Goal: Transaction & Acquisition: Purchase product/service

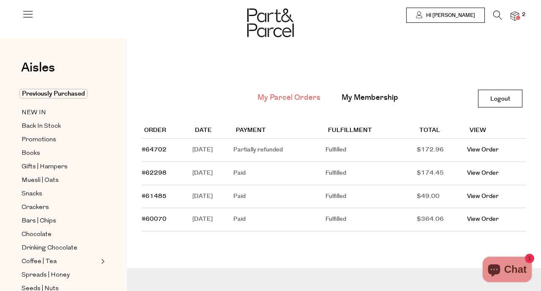
click at [519, 17] on span at bounding box center [518, 18] width 4 height 4
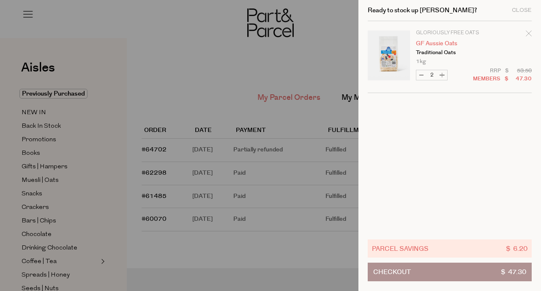
click at [430, 43] on link "GF Aussie Oats" at bounding box center [449, 44] width 66 height 6
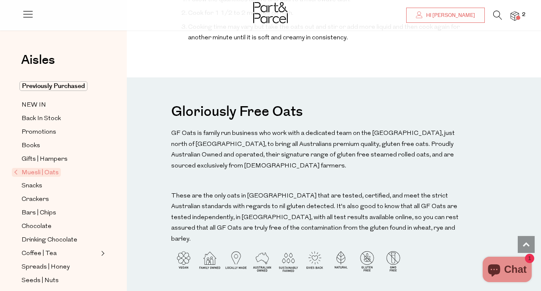
scroll to position [656, 0]
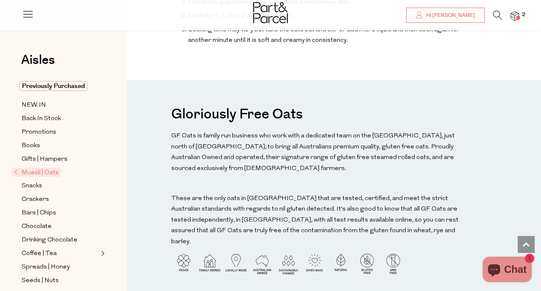
click at [217, 101] on h3 "Gloriously Free Oats" at bounding box center [236, 113] width 131 height 25
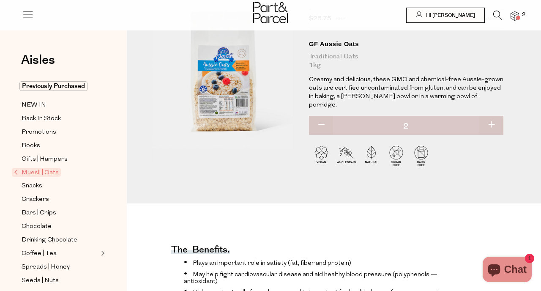
scroll to position [0, 0]
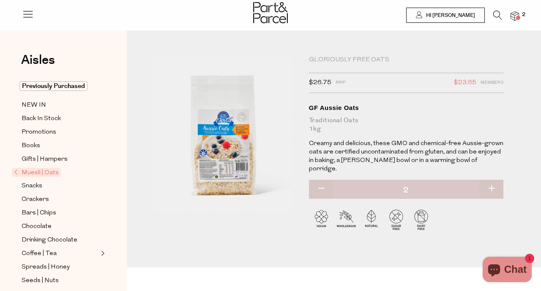
click at [492, 12] on li at bounding box center [493, 17] width 17 height 13
click at [496, 13] on icon at bounding box center [497, 15] width 9 height 9
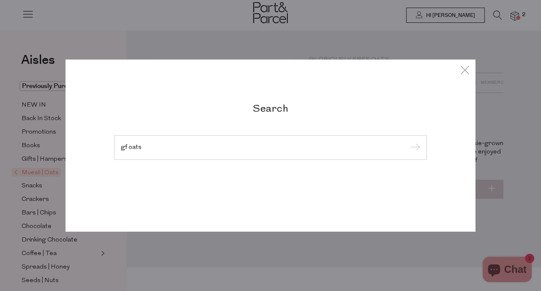
type input "gf oats"
click at [408, 142] on input "submit" at bounding box center [414, 148] width 13 height 13
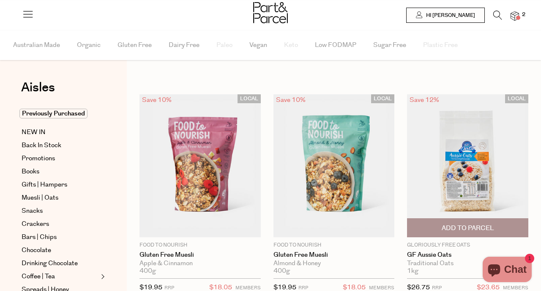
type input "2"
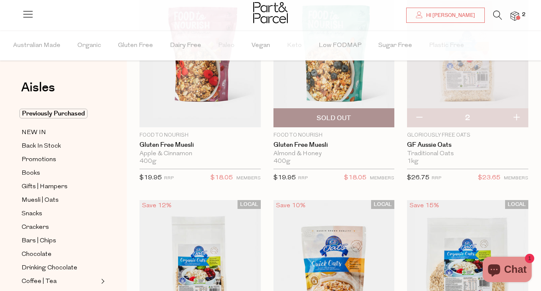
scroll to position [126, 0]
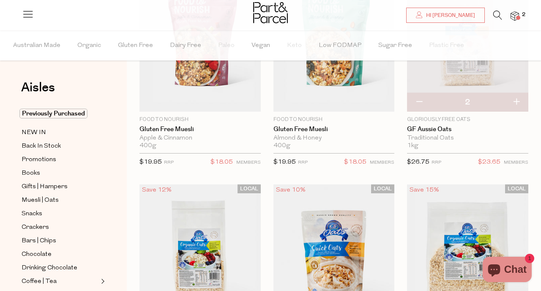
click at [496, 14] on icon at bounding box center [497, 15] width 9 height 9
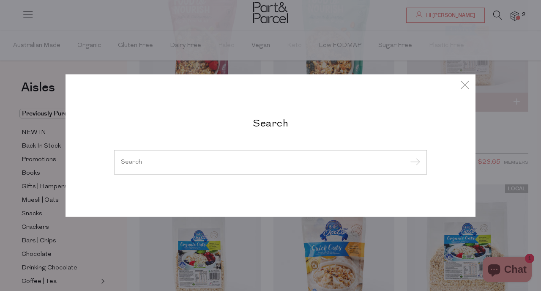
click at [169, 156] on div at bounding box center [270, 162] width 313 height 25
click at [162, 164] on input "search" at bounding box center [270, 162] width 299 height 6
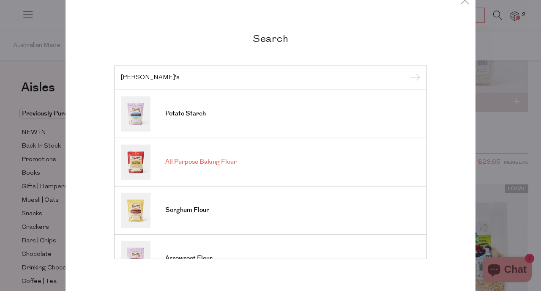
type input "bob's"
click at [408, 72] on input "submit" at bounding box center [414, 78] width 13 height 13
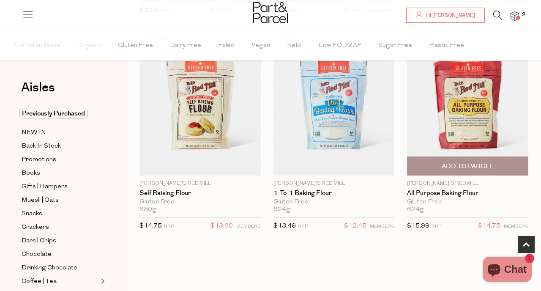
scroll to position [272, 0]
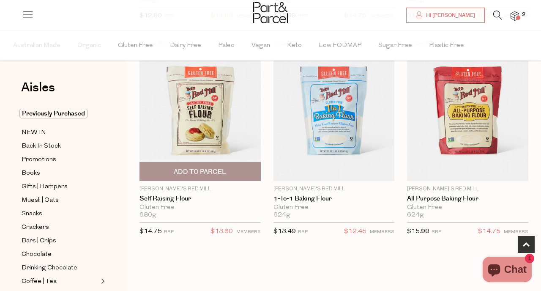
click at [222, 175] on span "Add To Parcel" at bounding box center [200, 171] width 52 height 9
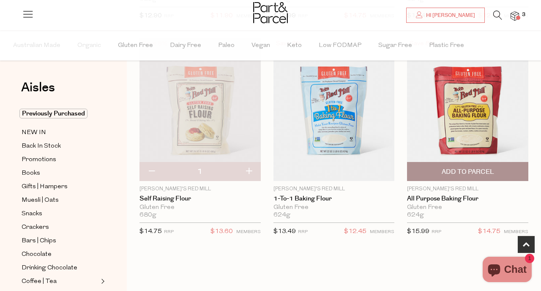
click at [449, 172] on span "Add To Parcel" at bounding box center [468, 171] width 52 height 9
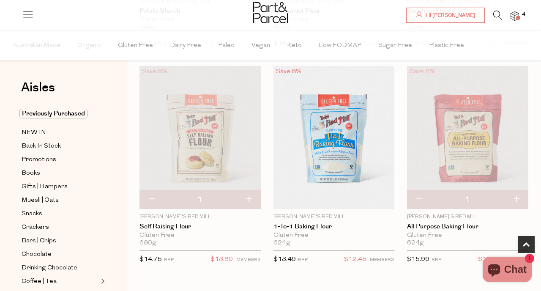
scroll to position [236, 0]
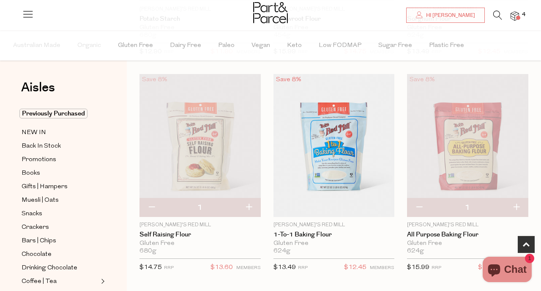
click at [499, 16] on icon at bounding box center [497, 15] width 9 height 9
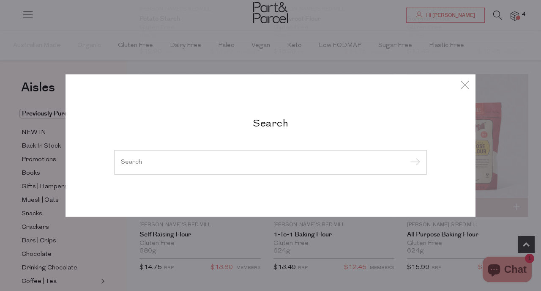
click at [154, 161] on input "search" at bounding box center [270, 162] width 299 height 6
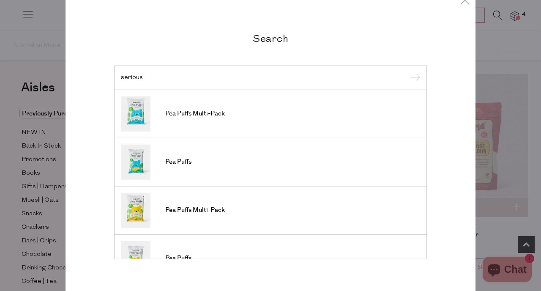
type input "serious"
click at [408, 72] on input "submit" at bounding box center [414, 78] width 13 height 13
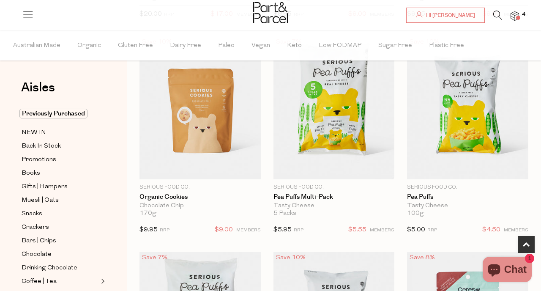
scroll to position [275, 0]
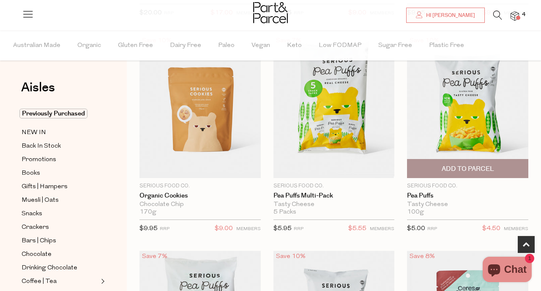
click at [480, 168] on span "Add To Parcel" at bounding box center [468, 168] width 52 height 9
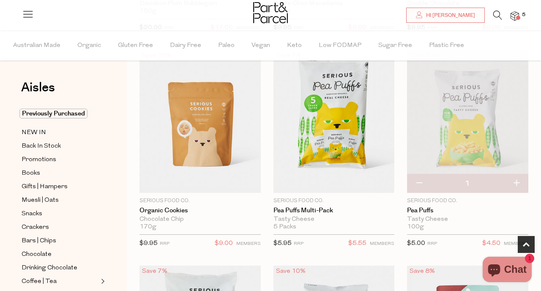
scroll to position [258, 0]
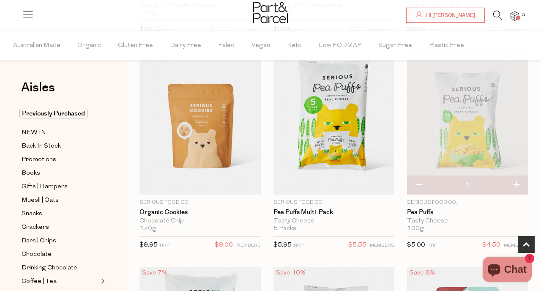
click at [518, 185] on button "button" at bounding box center [516, 185] width 24 height 19
type input "2"
click at [518, 186] on button "button" at bounding box center [516, 185] width 24 height 19
type input "3"
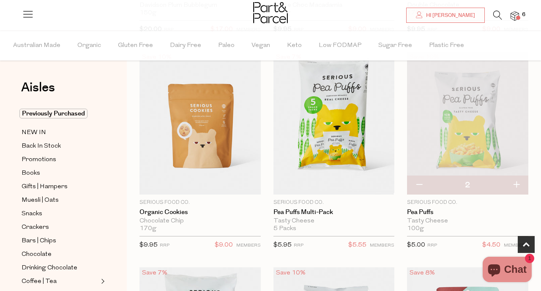
type input "3"
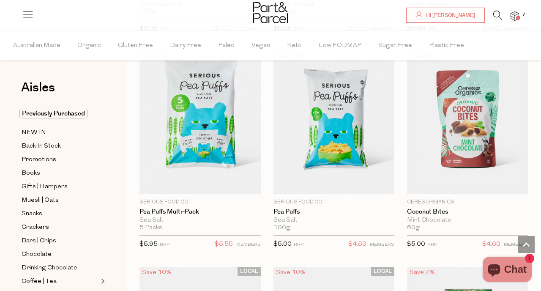
scroll to position [446, 0]
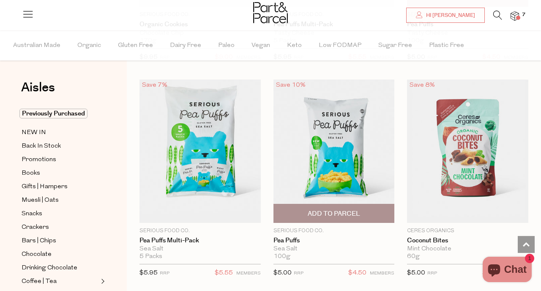
click at [354, 208] on span "Add To Parcel" at bounding box center [334, 213] width 116 height 18
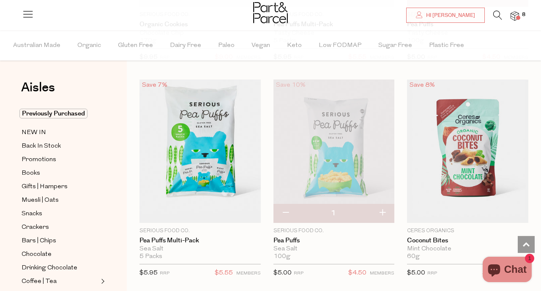
click at [385, 215] on button "button" at bounding box center [382, 213] width 24 height 19
type input "2"
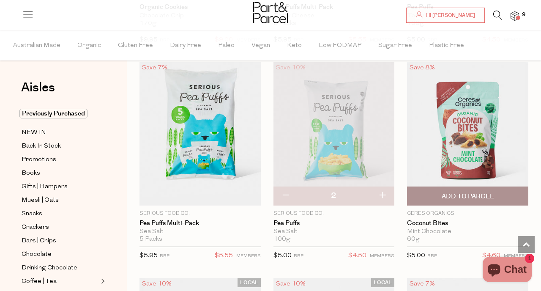
scroll to position [465, 0]
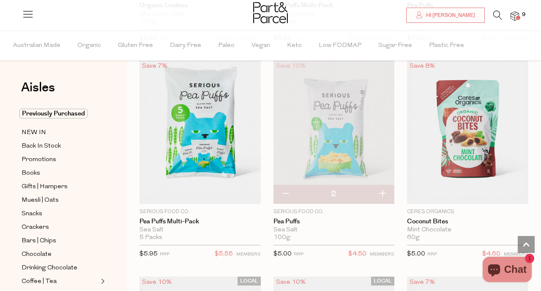
click at [384, 194] on button "button" at bounding box center [382, 194] width 24 height 19
type input "3"
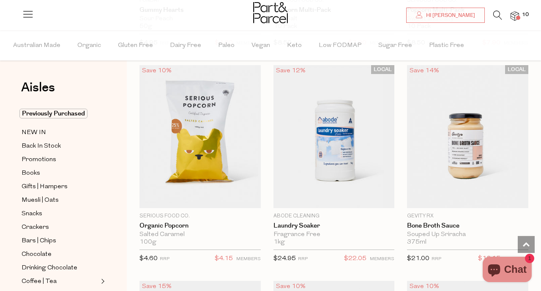
scroll to position [1324, 0]
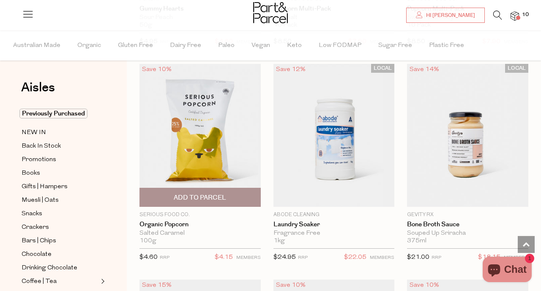
click at [233, 194] on span "Add To Parcel" at bounding box center [200, 197] width 116 height 18
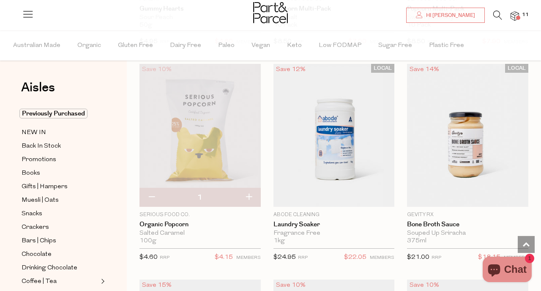
click at [250, 196] on button "button" at bounding box center [249, 197] width 24 height 19
type input "2"
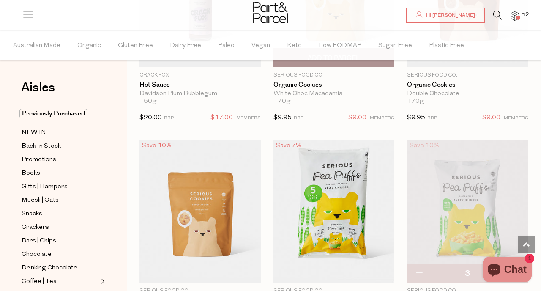
scroll to position [27, 0]
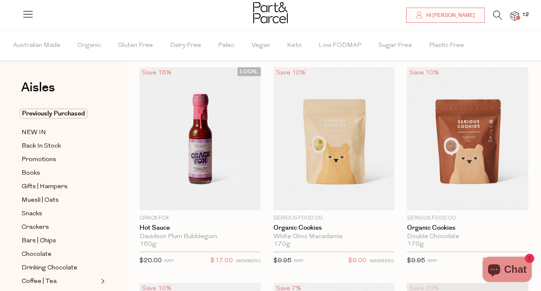
click at [498, 6] on div at bounding box center [270, 13] width 541 height 27
click at [496, 11] on icon at bounding box center [497, 15] width 9 height 9
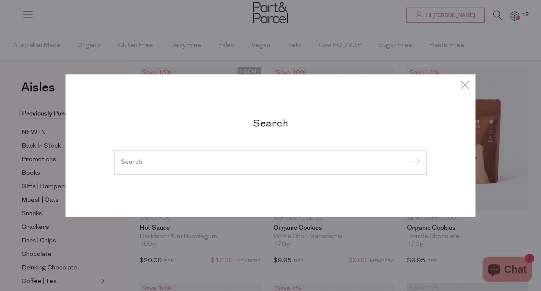
click at [172, 164] on input "search" at bounding box center [270, 162] width 299 height 6
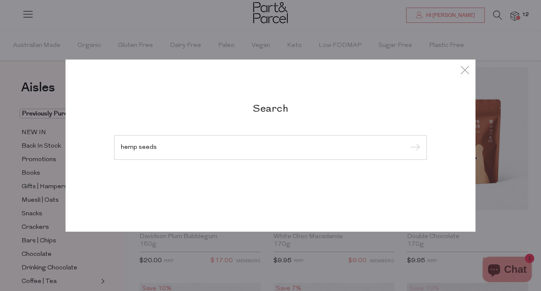
type input "hemp seeds"
click at [408, 142] on input "submit" at bounding box center [414, 148] width 13 height 13
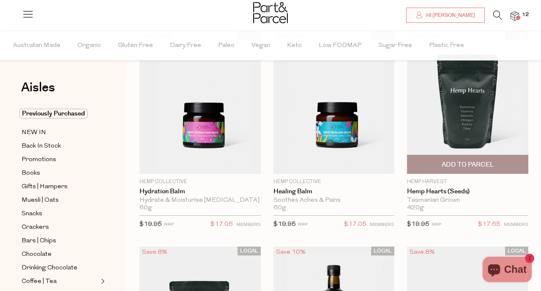
scroll to position [67, 0]
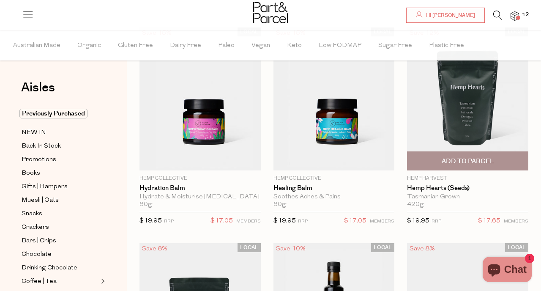
click at [484, 159] on span "Add To Parcel" at bounding box center [468, 161] width 52 height 9
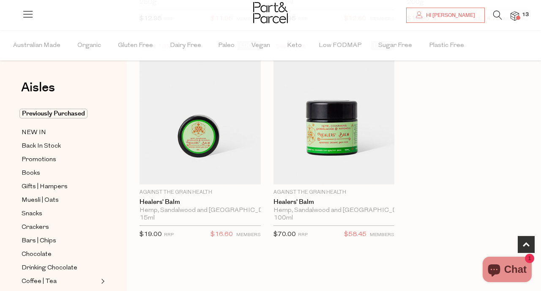
scroll to position [496, 0]
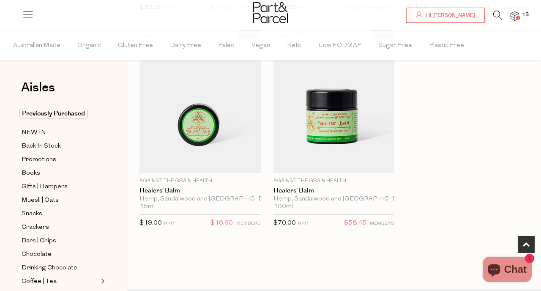
click at [496, 17] on icon at bounding box center [497, 15] width 9 height 9
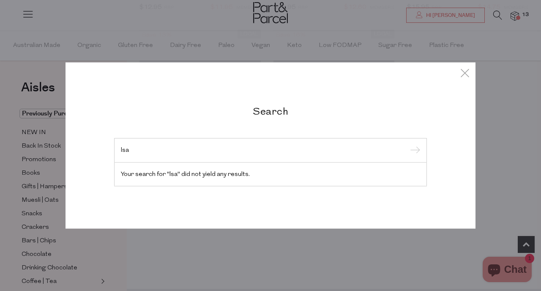
type input "lsa"
click at [408, 145] on input "submit" at bounding box center [414, 151] width 13 height 13
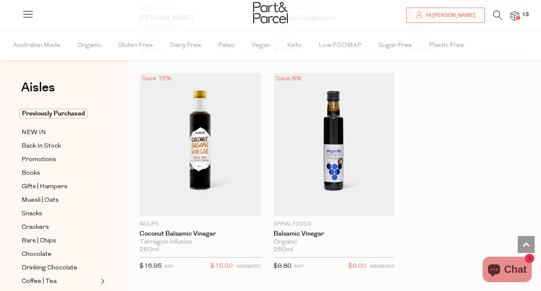
scroll to position [671, 0]
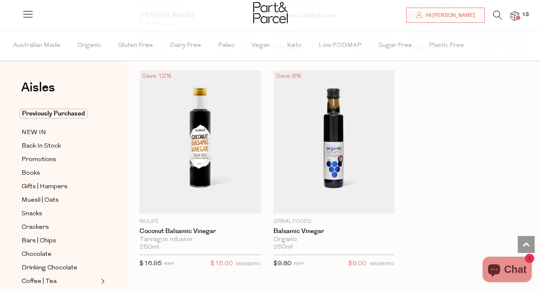
click at [498, 19] on icon at bounding box center [497, 15] width 9 height 9
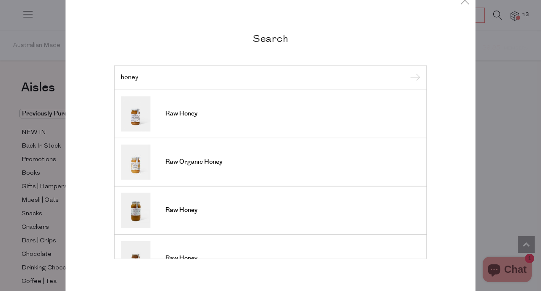
type input "honey"
click at [408, 72] on input "submit" at bounding box center [414, 78] width 13 height 13
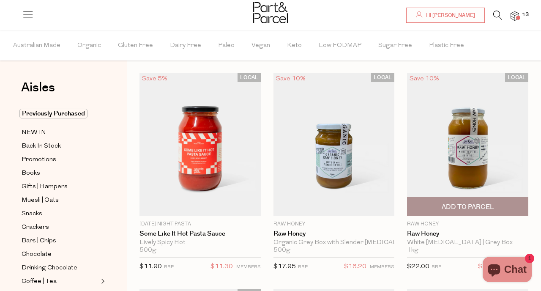
scroll to position [22, 0]
click at [396, 158] on div "LOCAL Save 10% 1 Add To Parcel Raw Honey Raw Honey White Tea Tree | Grey Box 1k…" at bounding box center [461, 174] width 134 height 203
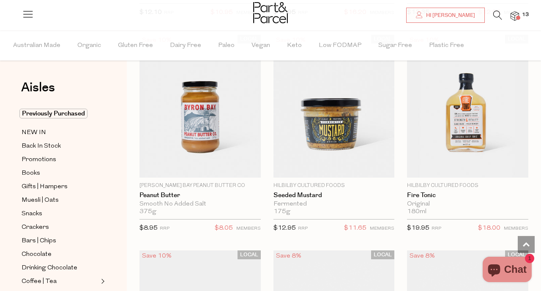
scroll to position [2656, 0]
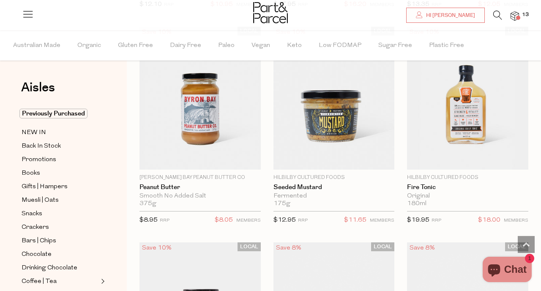
click at [496, 14] on icon at bounding box center [497, 15] width 9 height 9
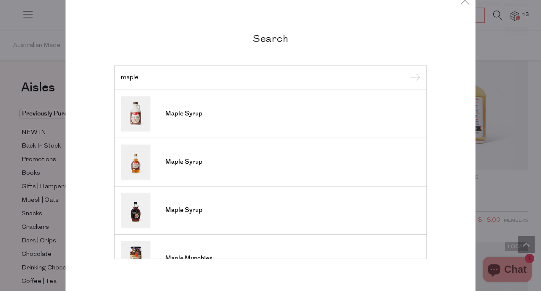
type input "maple"
click at [408, 72] on input "submit" at bounding box center [414, 78] width 13 height 13
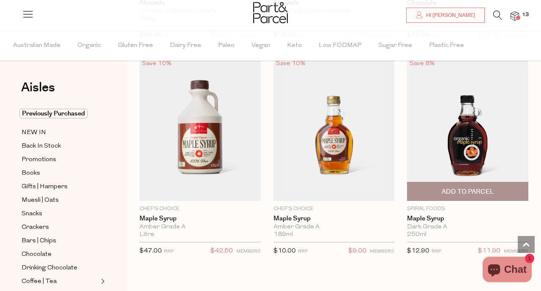
scroll to position [686, 0]
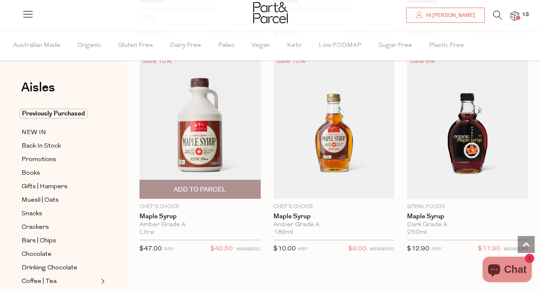
click at [216, 192] on span "Add To Parcel" at bounding box center [200, 189] width 52 height 9
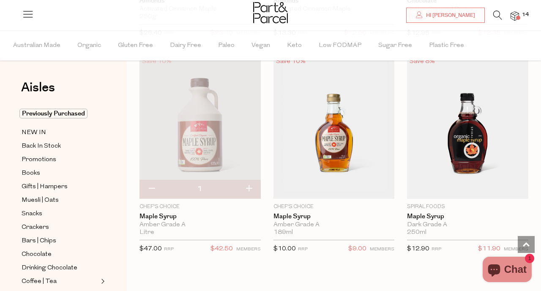
click at [517, 11] on img at bounding box center [515, 16] width 8 height 10
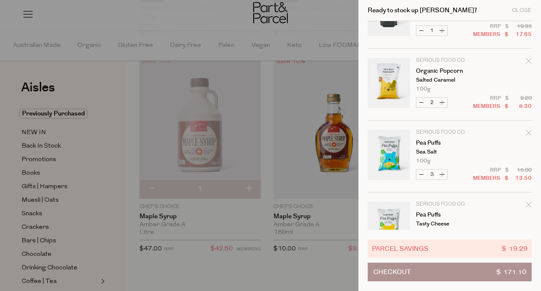
scroll to position [118, 0]
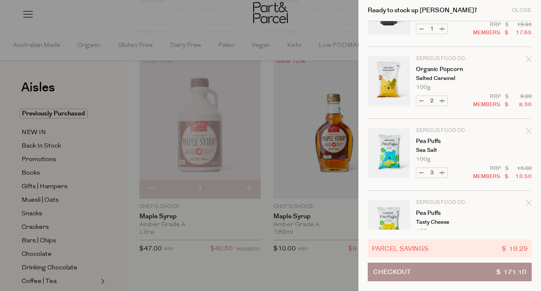
click at [524, 13] on div "Ready to stock up Alana? Close" at bounding box center [450, 10] width 164 height 21
click at [525, 11] on div "Close" at bounding box center [522, 10] width 20 height 5
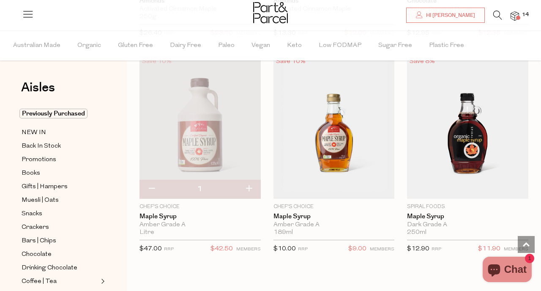
click at [493, 14] on icon at bounding box center [497, 15] width 9 height 9
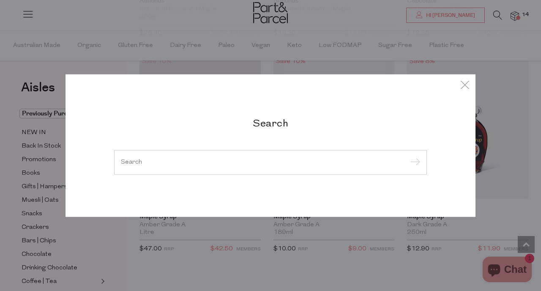
click at [175, 172] on div at bounding box center [270, 162] width 313 height 25
click at [175, 164] on input "search" at bounding box center [270, 162] width 299 height 6
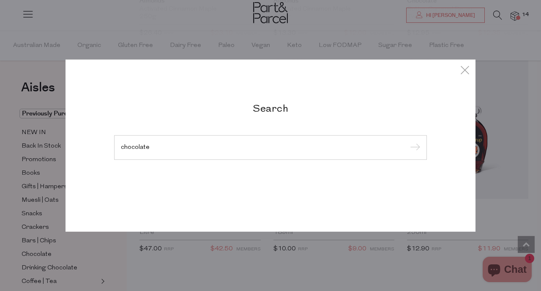
type input "chocolate"
click at [408, 142] on input "submit" at bounding box center [414, 148] width 13 height 13
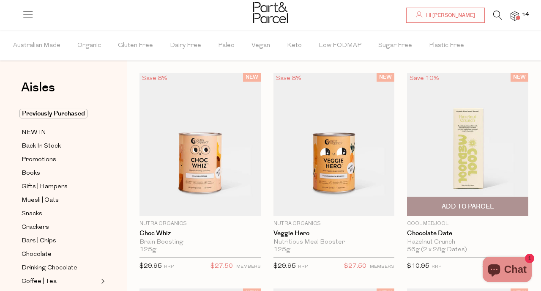
scroll to position [22, 0]
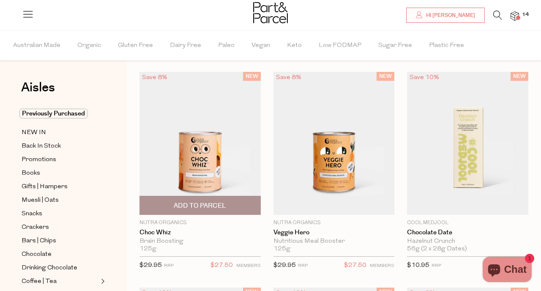
click at [220, 134] on img at bounding box center [200, 143] width 121 height 143
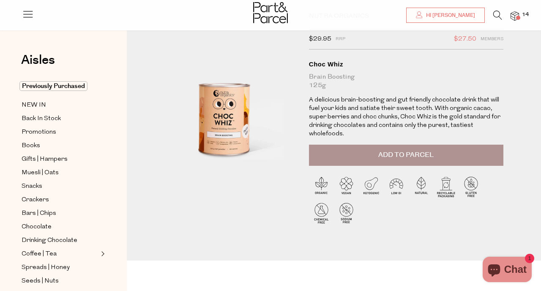
scroll to position [44, 0]
click at [428, 150] on span "Add to Parcel" at bounding box center [405, 155] width 55 height 10
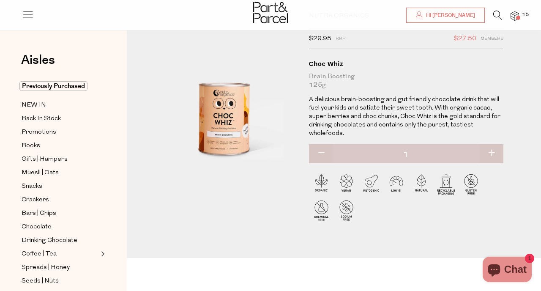
scroll to position [0, 0]
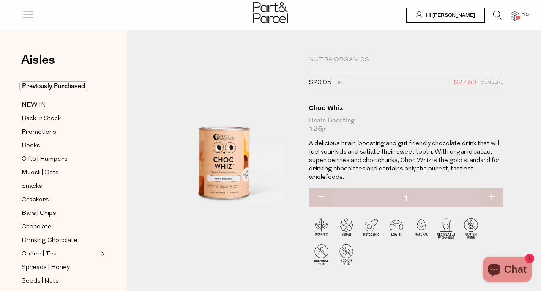
click at [517, 16] on span at bounding box center [518, 18] width 4 height 4
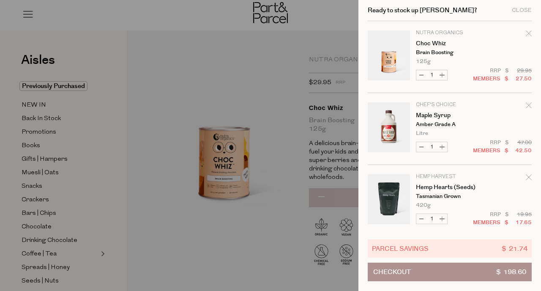
click at [467, 270] on button "Checkout $ 198.60" at bounding box center [450, 272] width 164 height 19
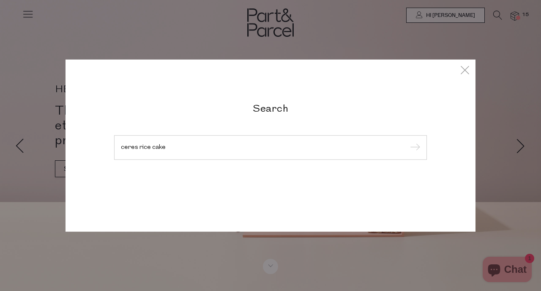
type input "ceres rice cake"
click at [408, 142] on input "submit" at bounding box center [414, 148] width 13 height 13
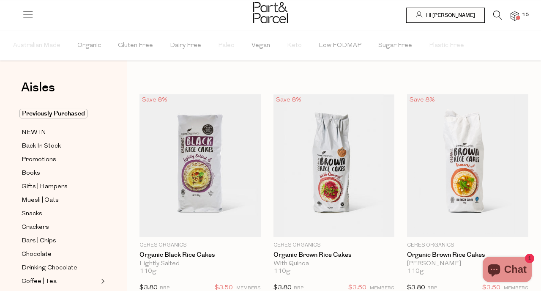
click at [485, 20] on li at bounding box center [493, 17] width 17 height 13
click at [501, 14] on icon at bounding box center [497, 15] width 9 height 9
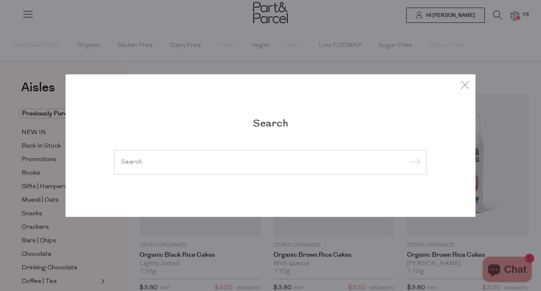
click at [174, 160] on input "search" at bounding box center [270, 162] width 299 height 6
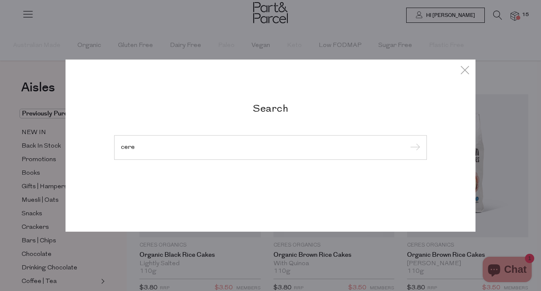
type input "cere"
click at [408, 142] on input "submit" at bounding box center [414, 148] width 13 height 13
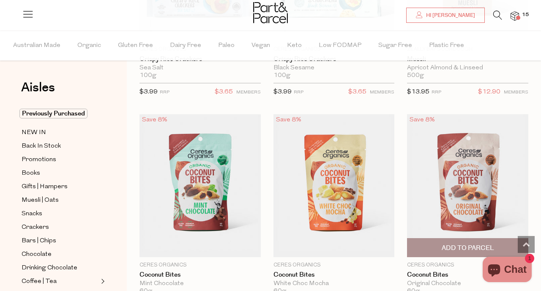
scroll to position [2346, 0]
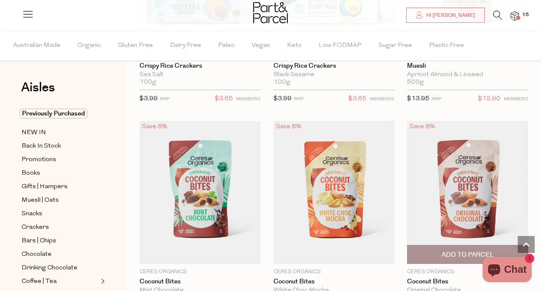
click at [460, 252] on span "Add To Parcel" at bounding box center [468, 254] width 52 height 9
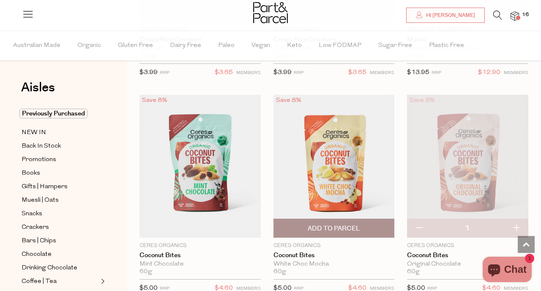
scroll to position [2373, 0]
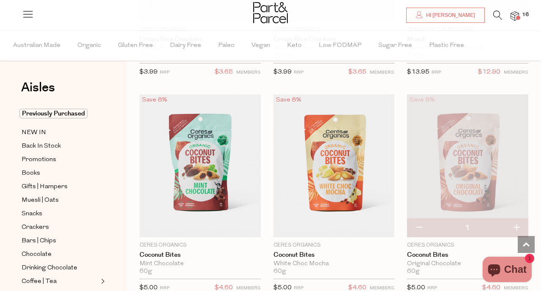
click at [516, 18] on img at bounding box center [515, 16] width 8 height 10
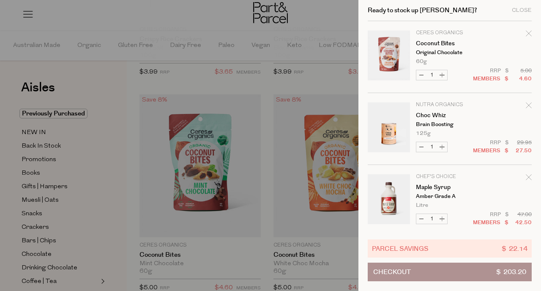
click at [296, 86] on div at bounding box center [270, 145] width 541 height 291
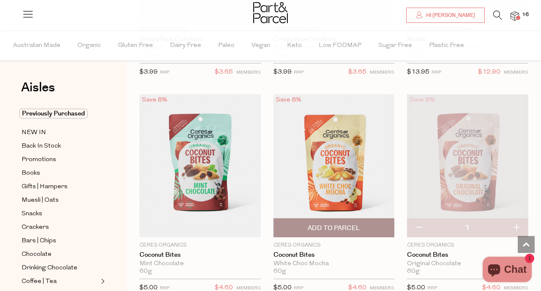
click at [350, 229] on span "Add To Parcel" at bounding box center [334, 228] width 52 height 9
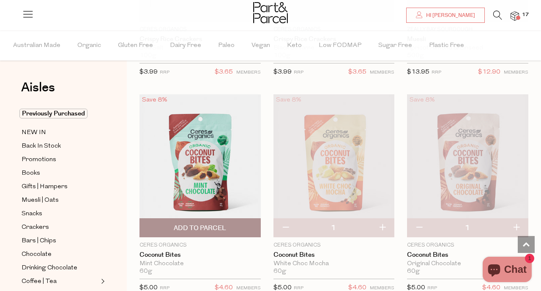
click at [205, 219] on span "Add To Parcel" at bounding box center [200, 228] width 116 height 18
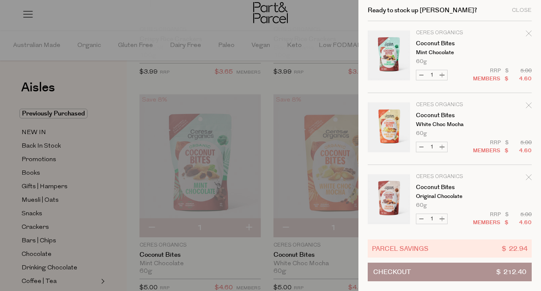
click at [470, 276] on button "Checkout $ 212.40" at bounding box center [450, 272] width 164 height 19
